Goal: Contribute content: Add original content to the website for others to see

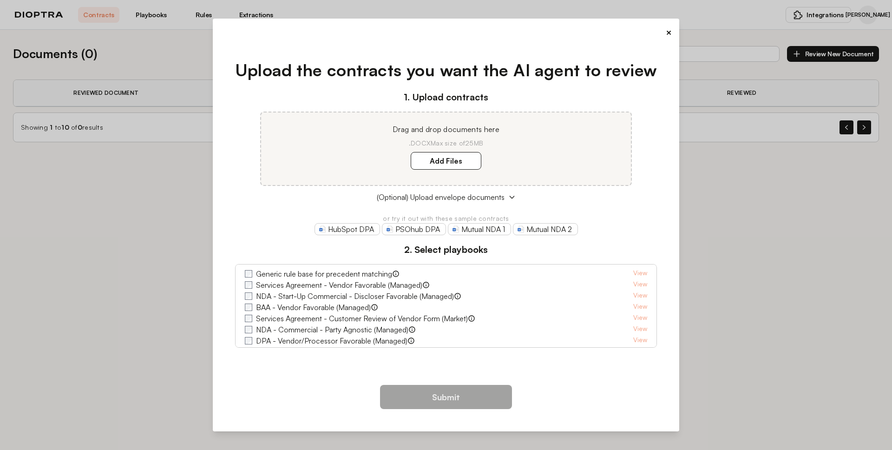
click at [308, 62] on h1 "Upload the contracts you want the AI agent to review" at bounding box center [446, 70] width 422 height 25
click at [221, 217] on div "Upload the contracts you want the AI agent to review 1. Upload contracts Drag a…" at bounding box center [446, 208] width 452 height 331
click at [594, 212] on div "1. Upload contracts Drag and drop documents here .DOCX Max size of 25MB Add Fil…" at bounding box center [446, 218] width 422 height 257
click at [310, 245] on h3 "2. Select playbooks" at bounding box center [446, 250] width 422 height 14
